Goal: Transaction & Acquisition: Download file/media

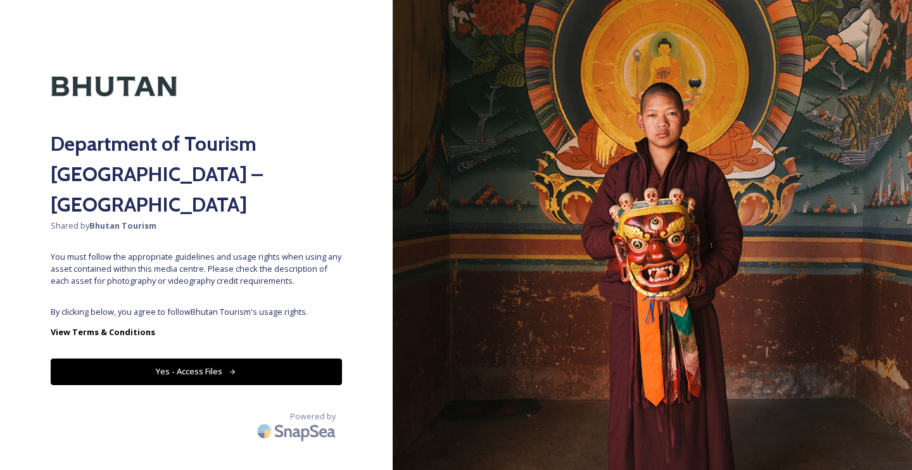
click at [283, 358] on button "Yes - Access Files" at bounding box center [196, 371] width 291 height 26
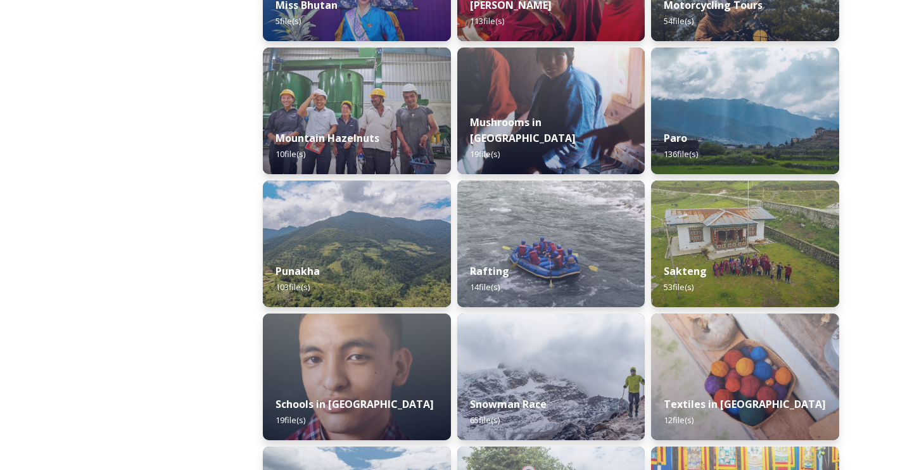
scroll to position [1089, 0]
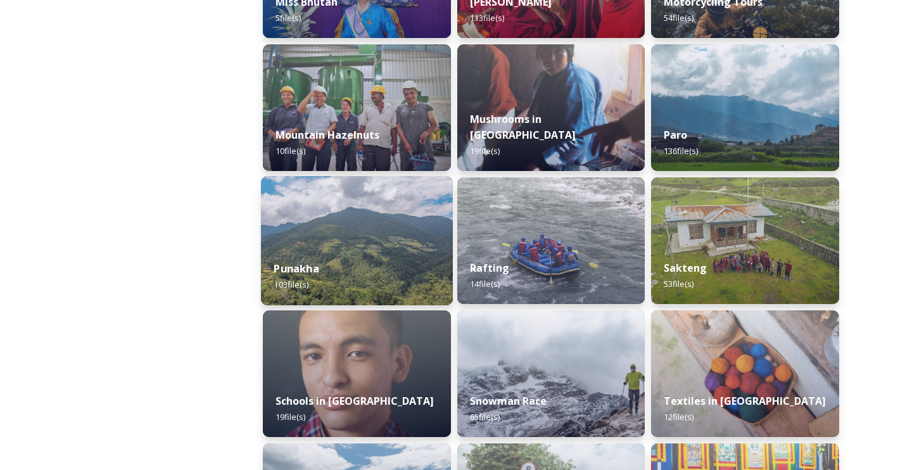
click at [379, 245] on img at bounding box center [357, 240] width 192 height 129
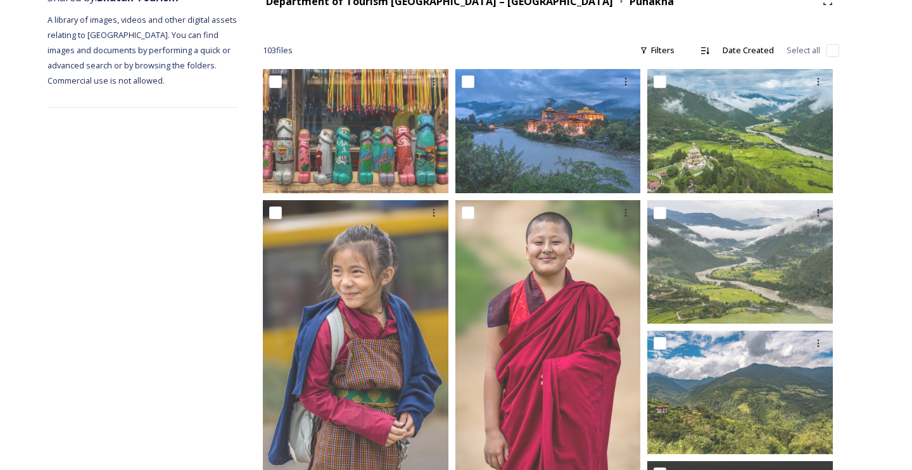
scroll to position [57, 0]
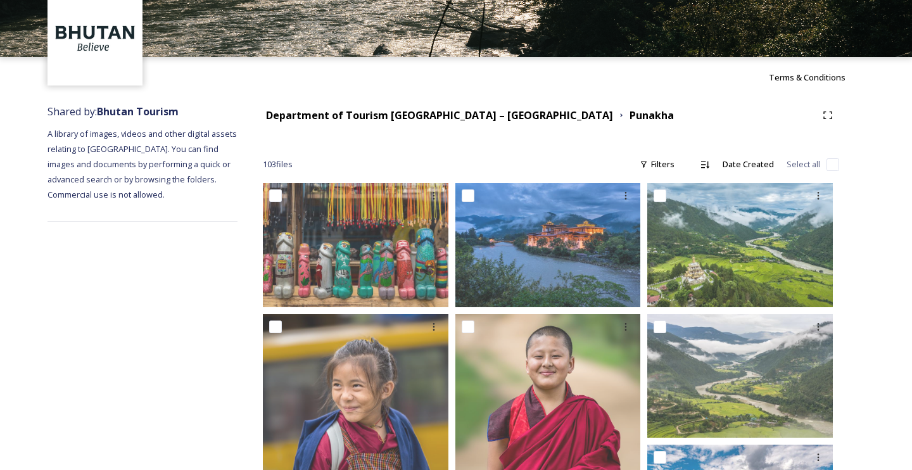
click at [579, 163] on div "103 file s Filters Date Created Select all" at bounding box center [551, 164] width 576 height 25
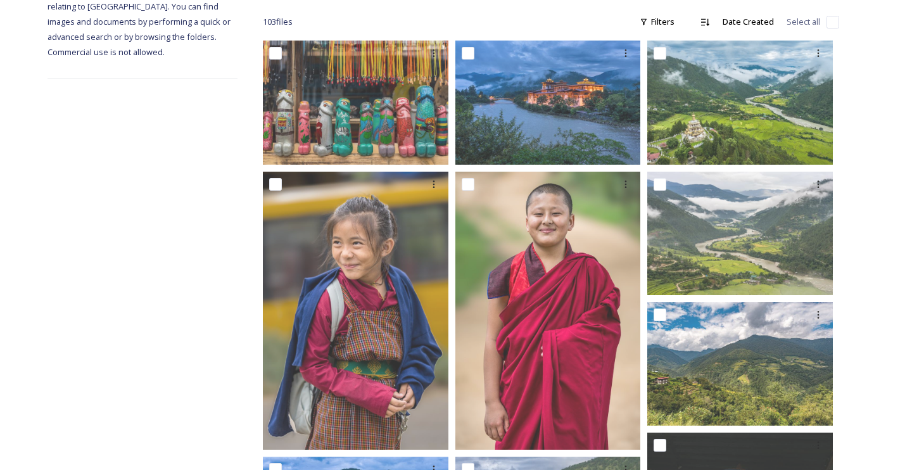
scroll to position [205, 0]
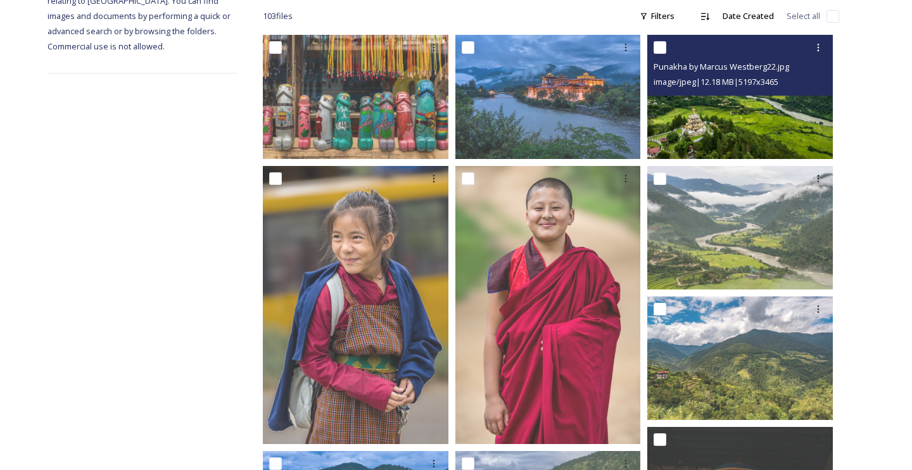
click at [723, 125] on img at bounding box center [740, 96] width 186 height 123
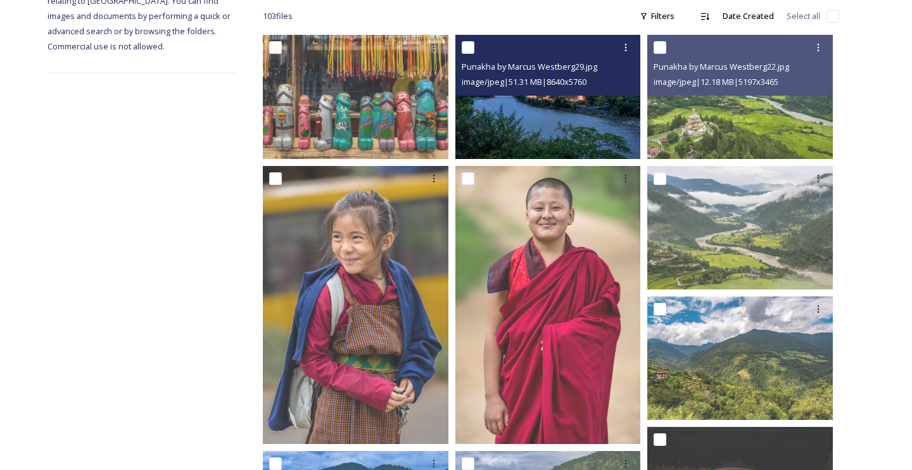
click at [577, 121] on img at bounding box center [548, 96] width 186 height 123
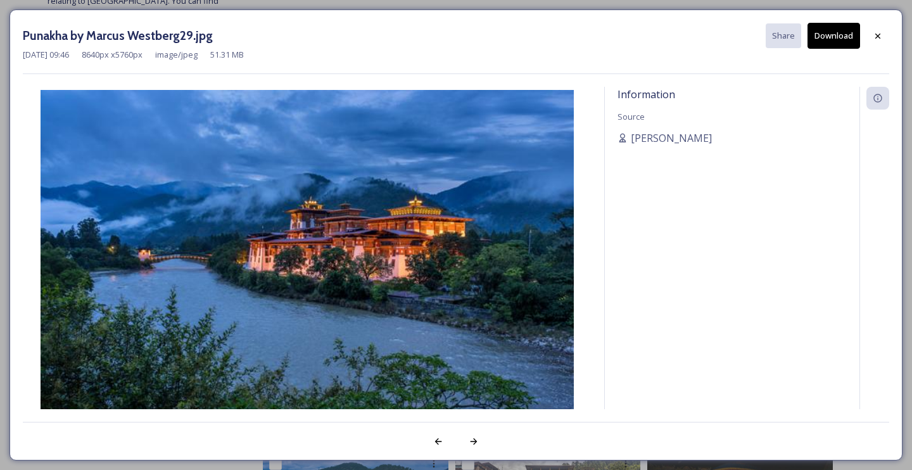
click at [829, 41] on button "Download" at bounding box center [833, 36] width 53 height 26
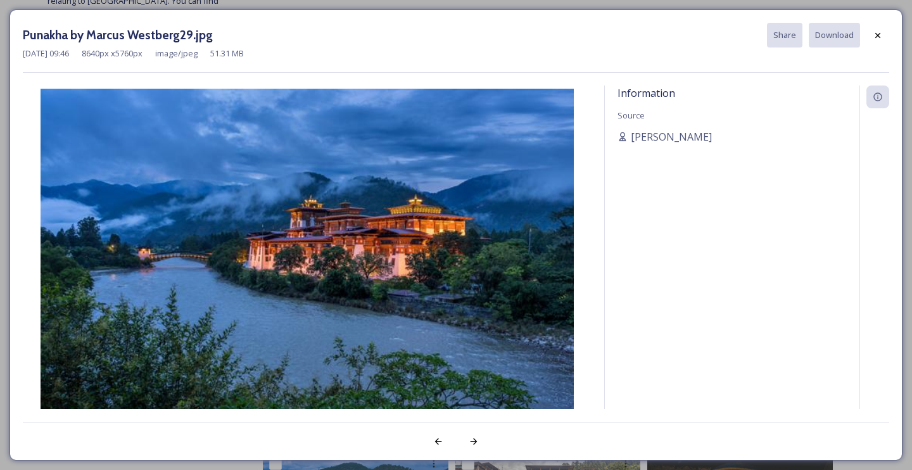
click at [905, 172] on div "Punakha by Marcus Westberg29.jpg Share Download [DATE] 09:46 8640 px x 5760 px …" at bounding box center [456, 235] width 912 height 470
click at [677, 110] on div "Information Source [PERSON_NAME]" at bounding box center [732, 263] width 255 height 356
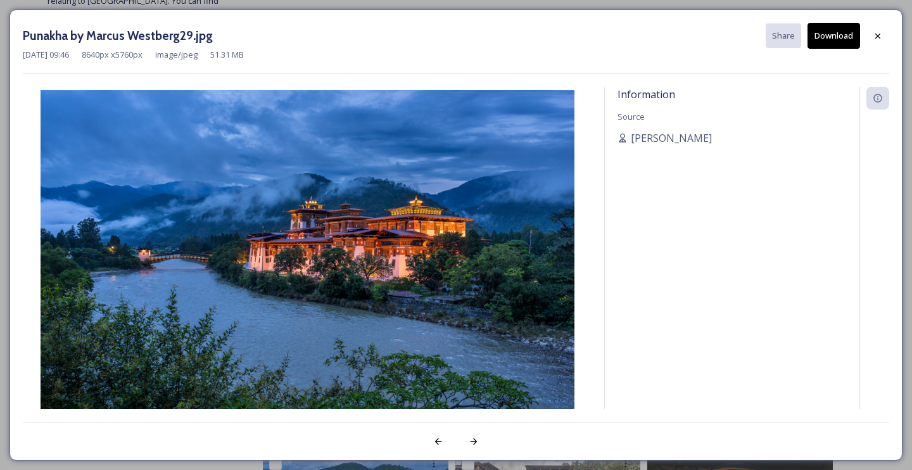
click at [490, 250] on img at bounding box center [307, 268] width 569 height 356
click at [660, 140] on span "[PERSON_NAME]" at bounding box center [671, 137] width 81 height 15
